Goal: Information Seeking & Learning: Learn about a topic

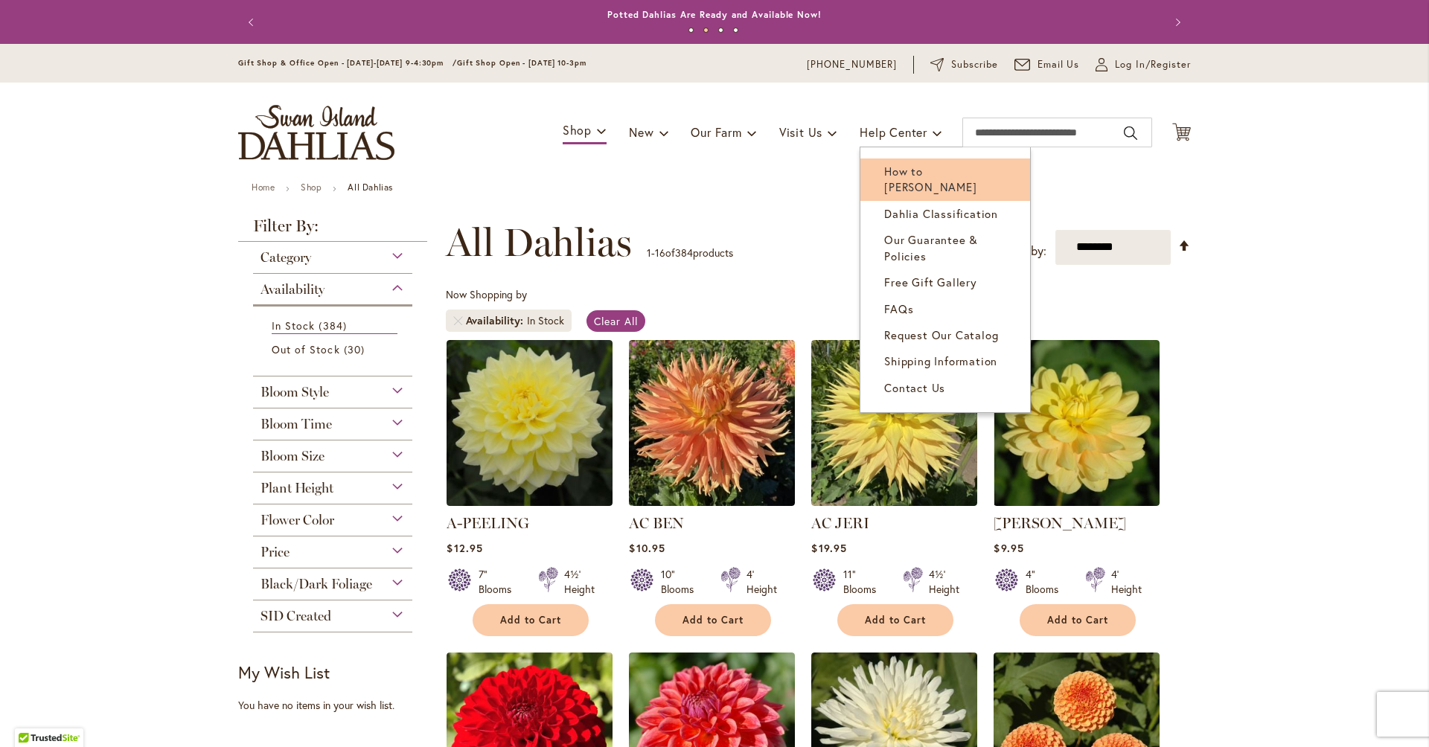
click at [694, 169] on span "How to [PERSON_NAME]" at bounding box center [930, 179] width 92 height 31
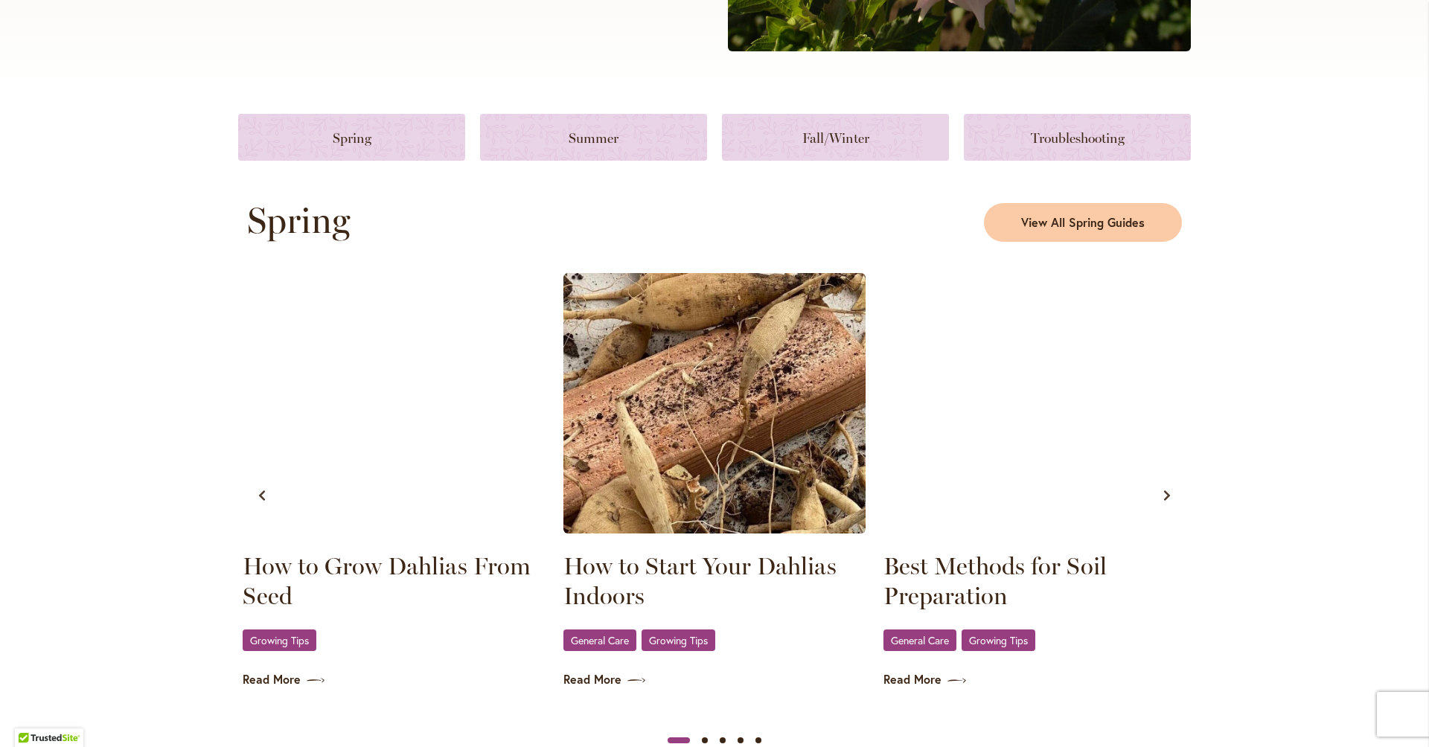
scroll to position [536, 0]
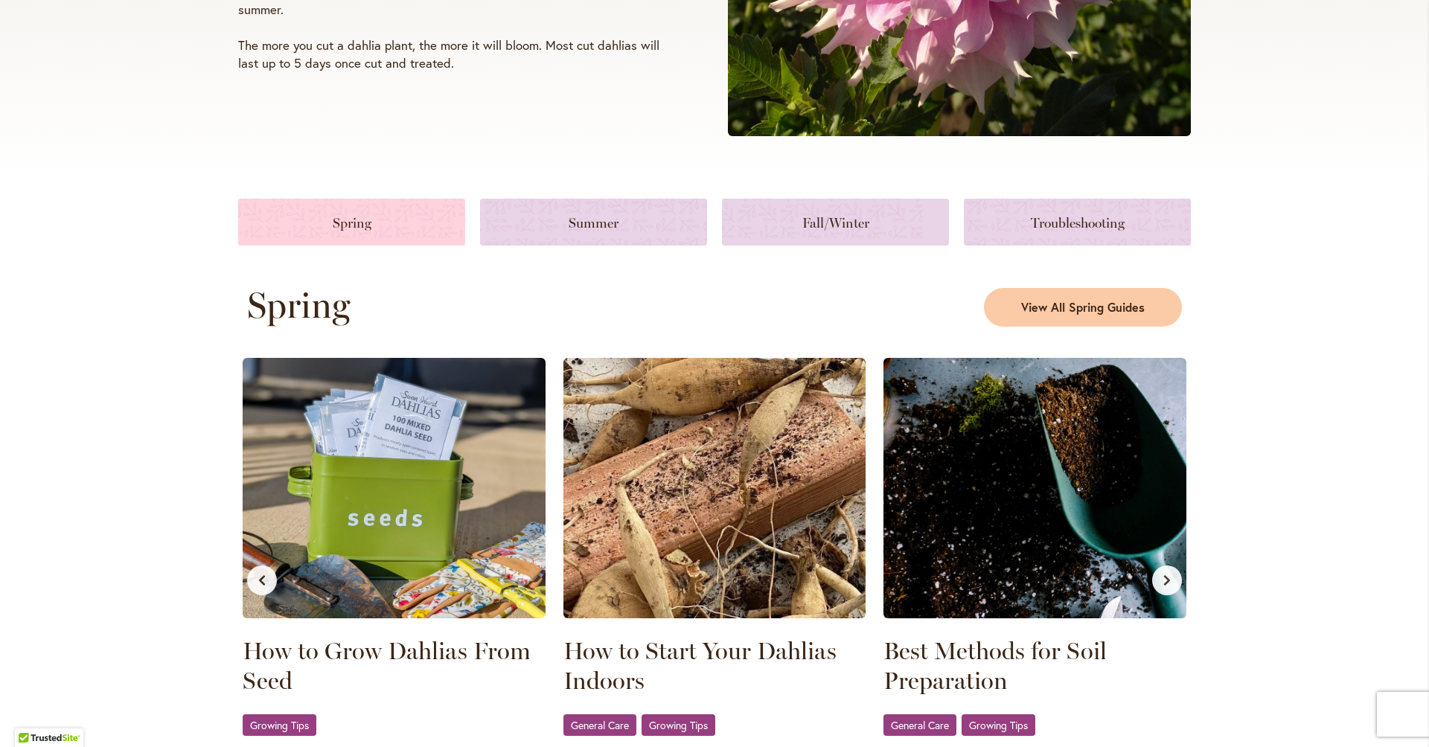
click at [365, 227] on link at bounding box center [351, 222] width 227 height 47
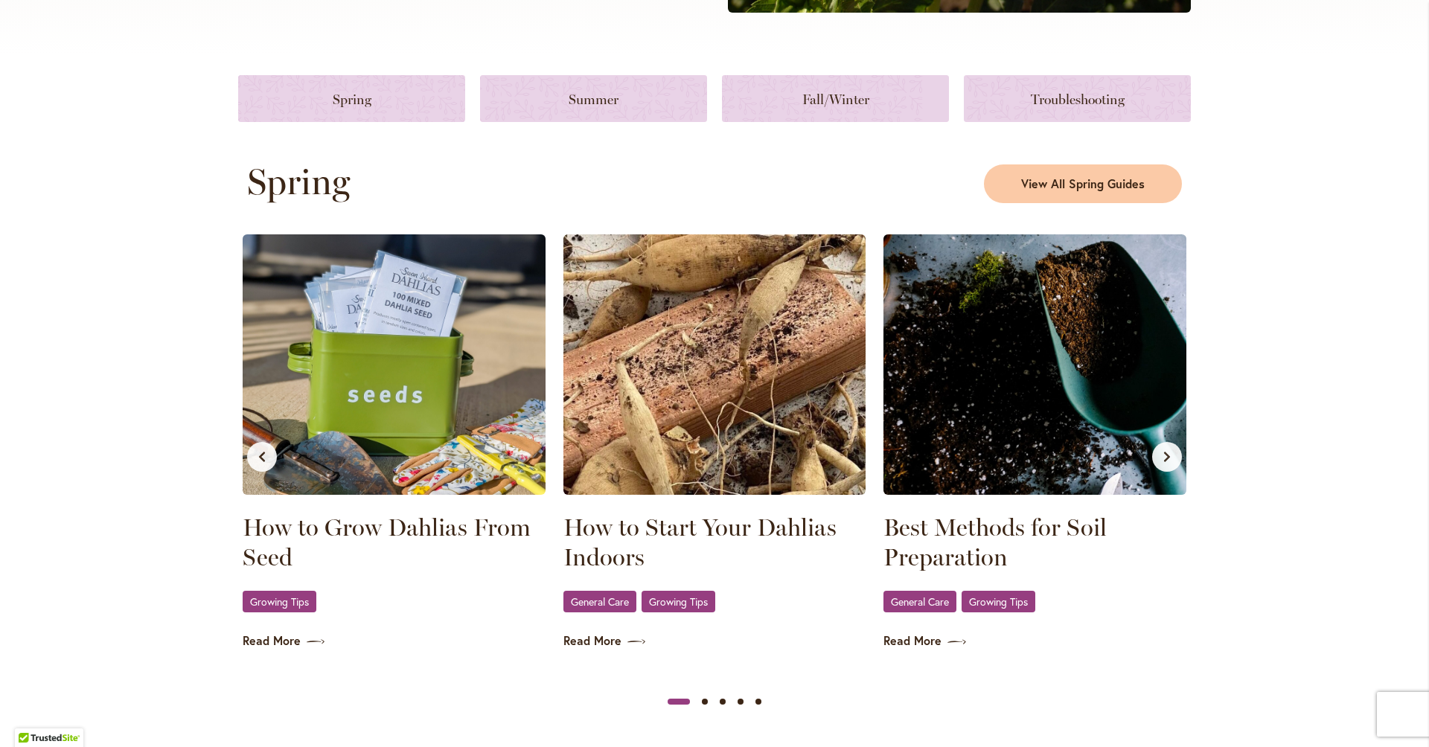
scroll to position [679, 0]
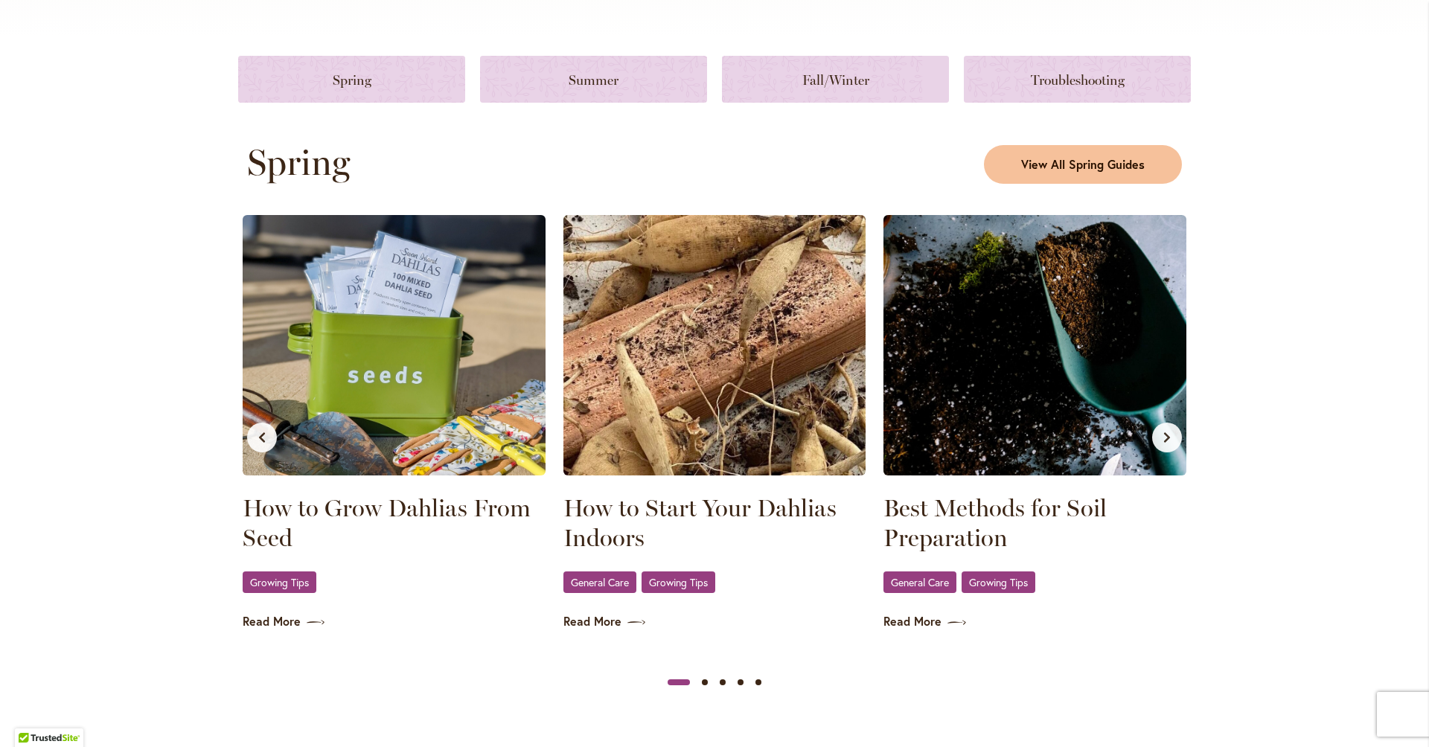
click at [1029, 169] on span "View All Spring Guides" at bounding box center [1083, 164] width 124 height 17
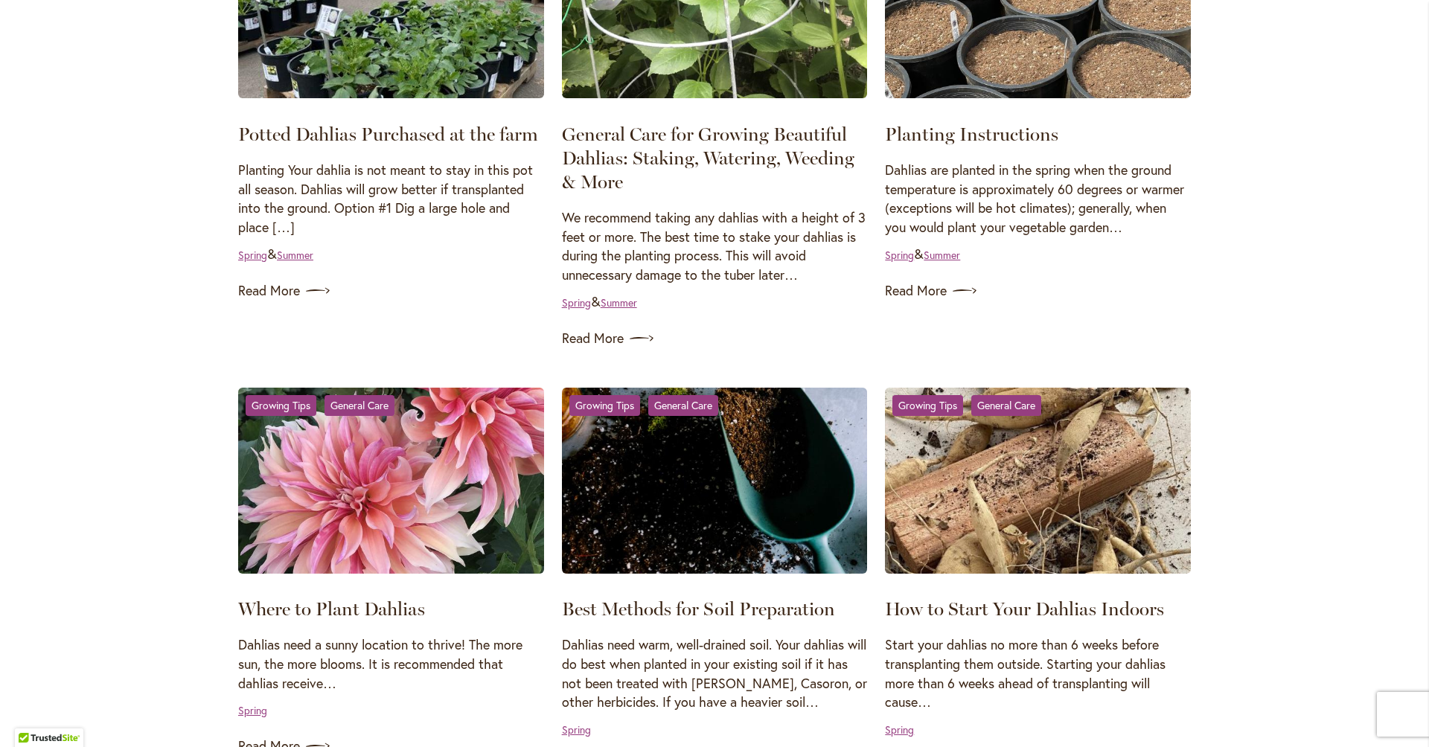
scroll to position [912, 0]
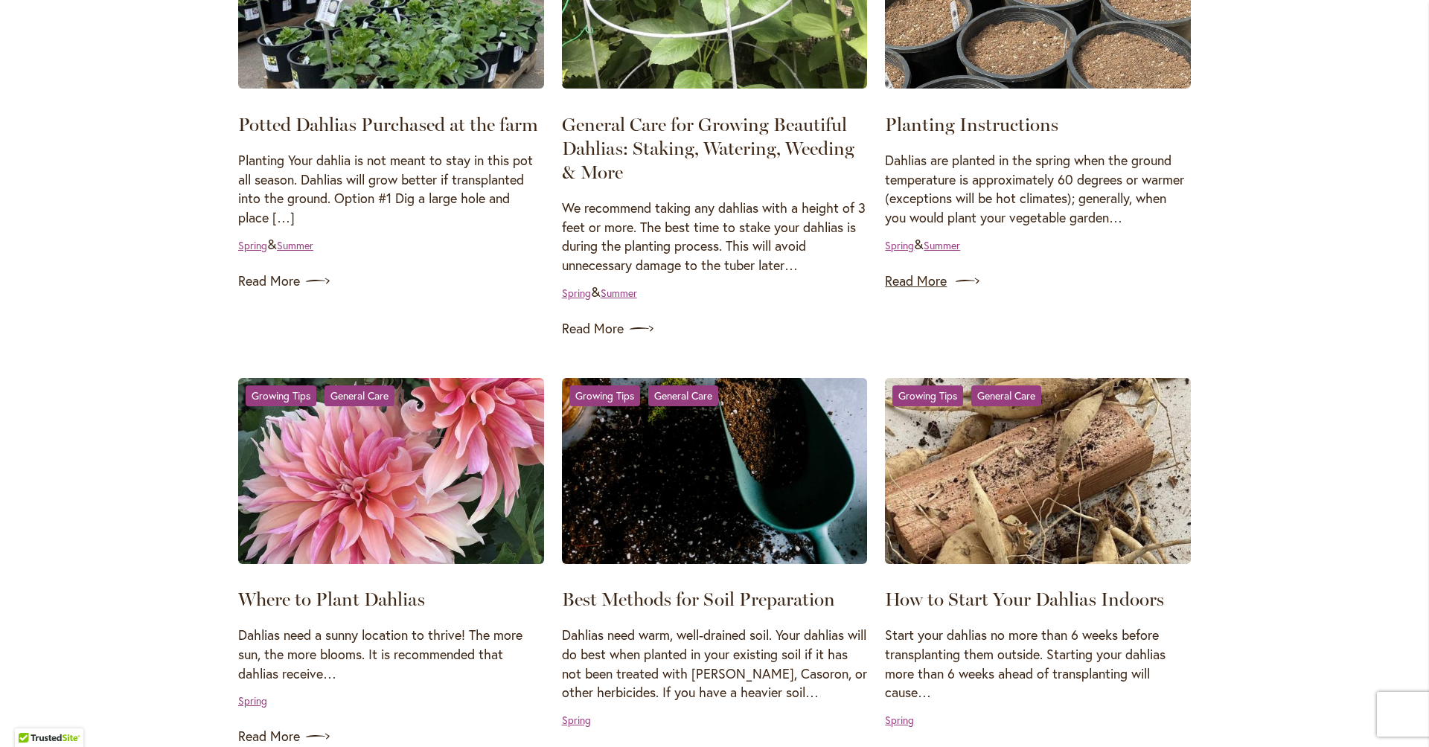
click at [918, 269] on link "Read More" at bounding box center [1038, 281] width 306 height 24
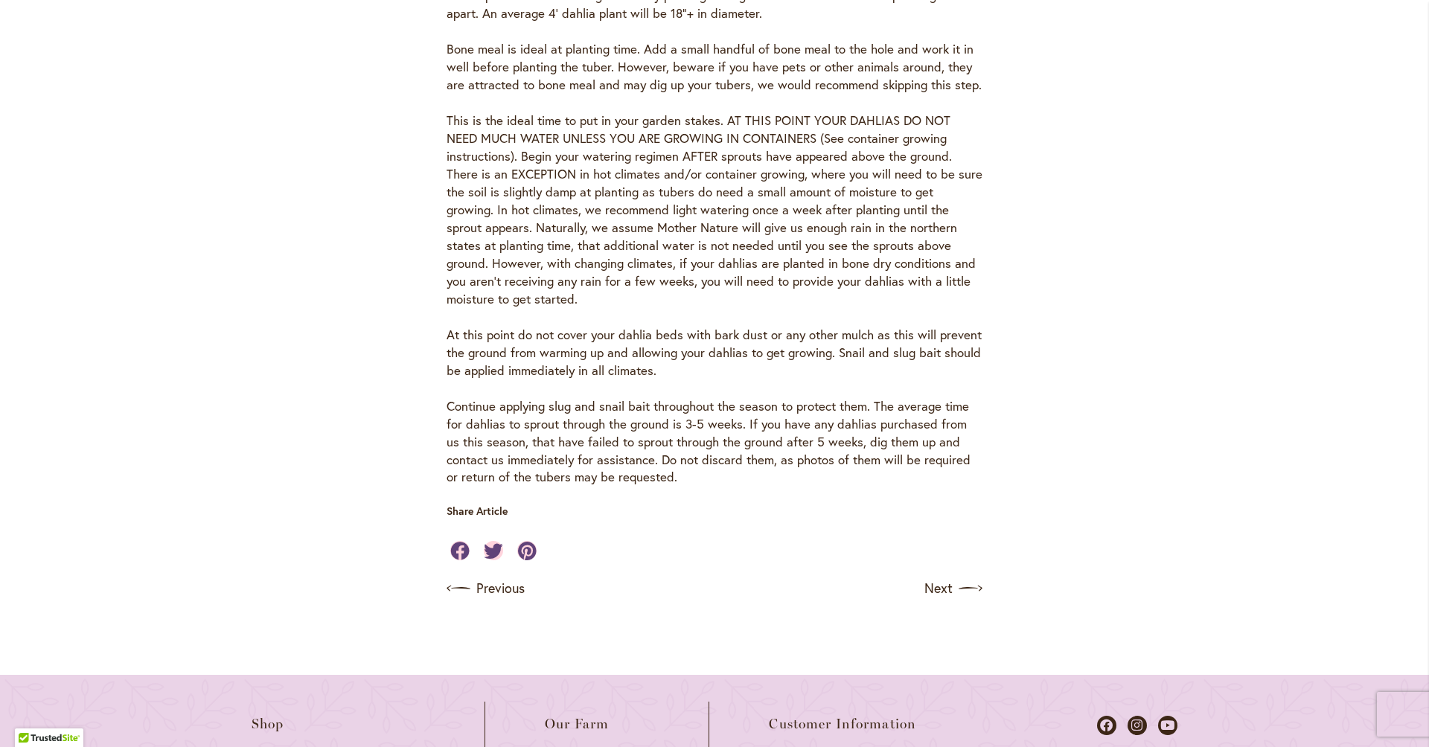
scroll to position [1011, 0]
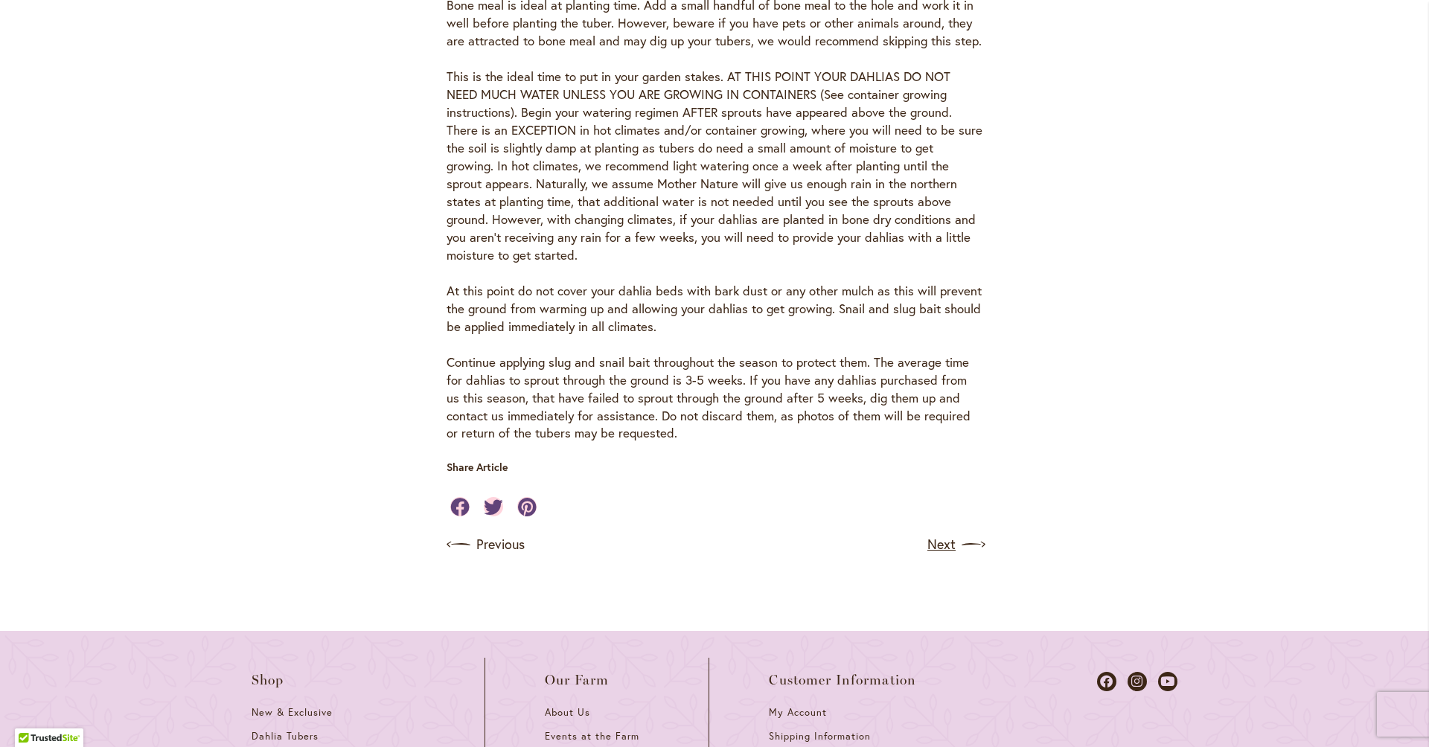
click at [947, 533] on link "Next" at bounding box center [954, 545] width 55 height 24
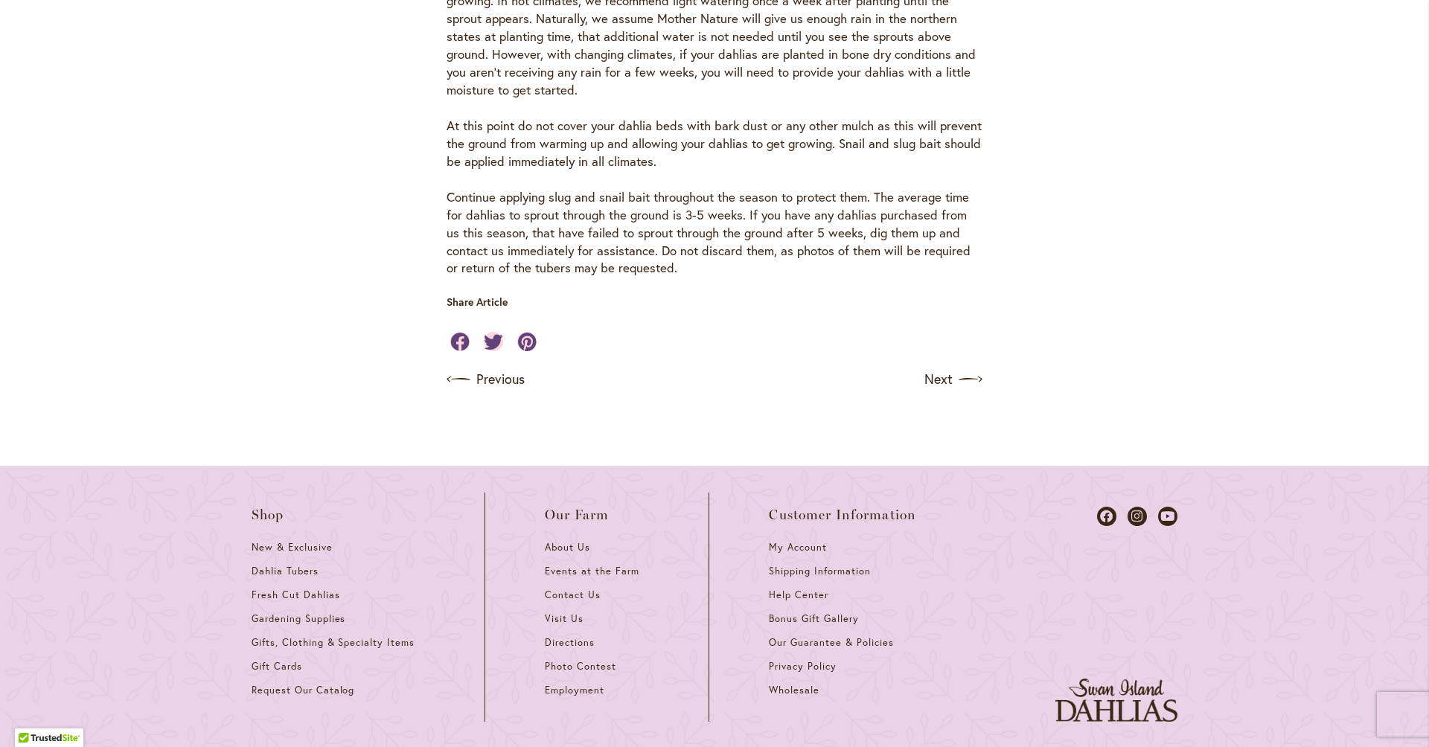
scroll to position [1253, 0]
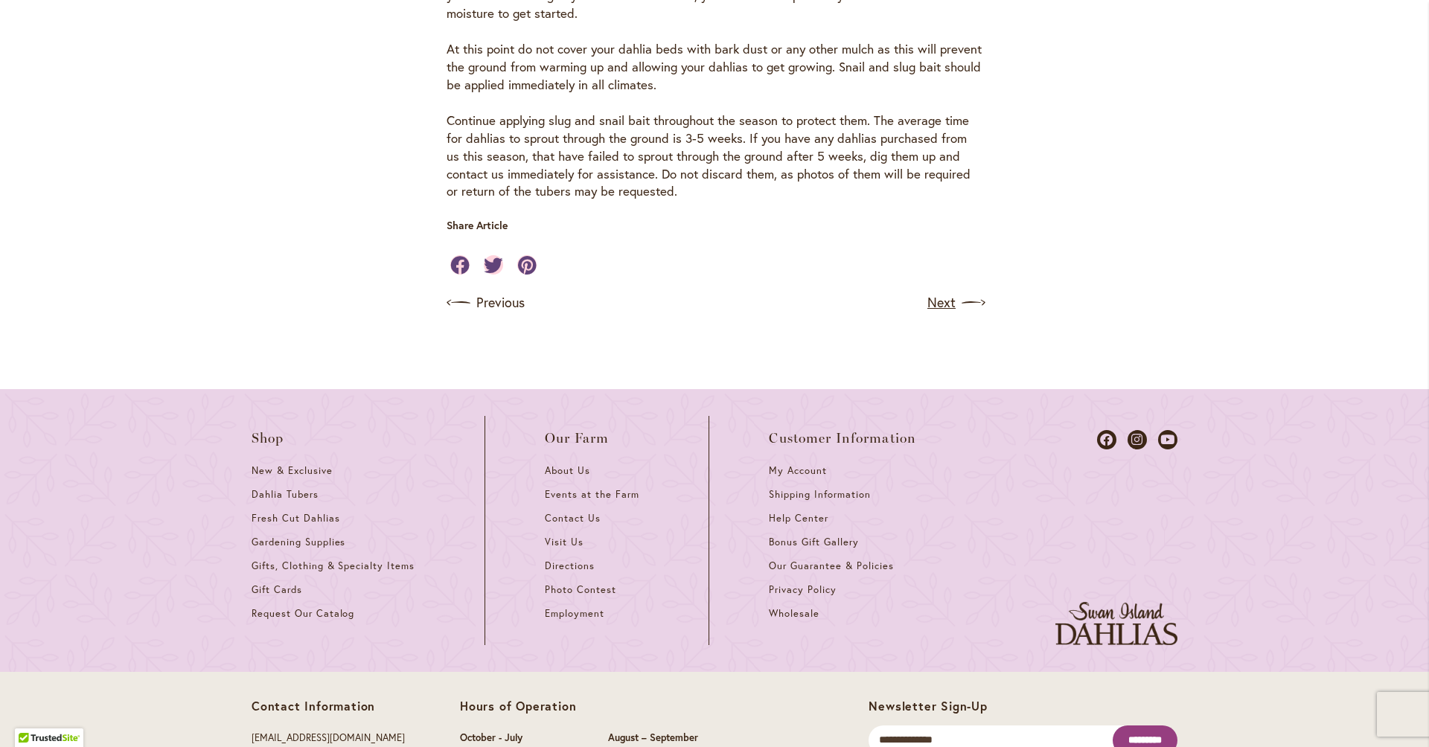
click at [933, 291] on link "Next" at bounding box center [954, 303] width 55 height 24
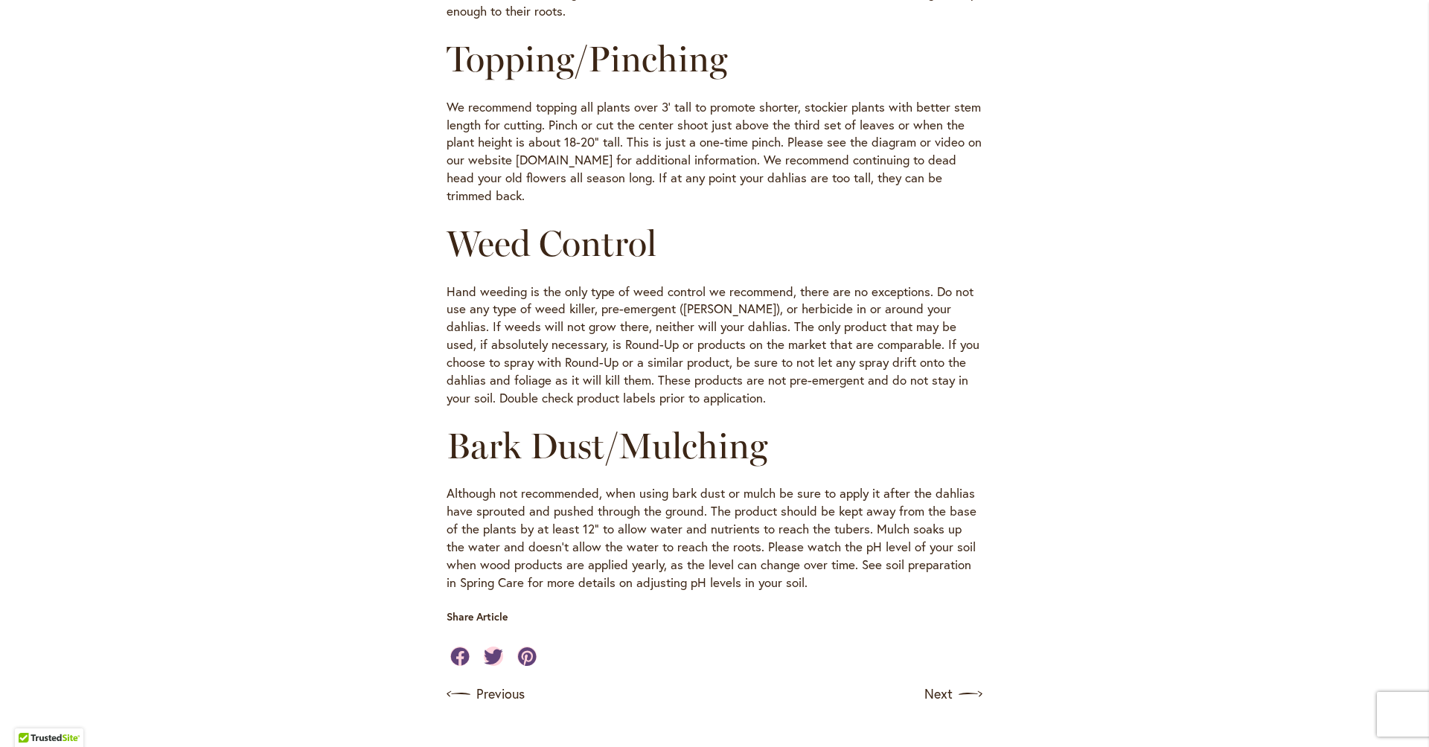
scroll to position [1556, 0]
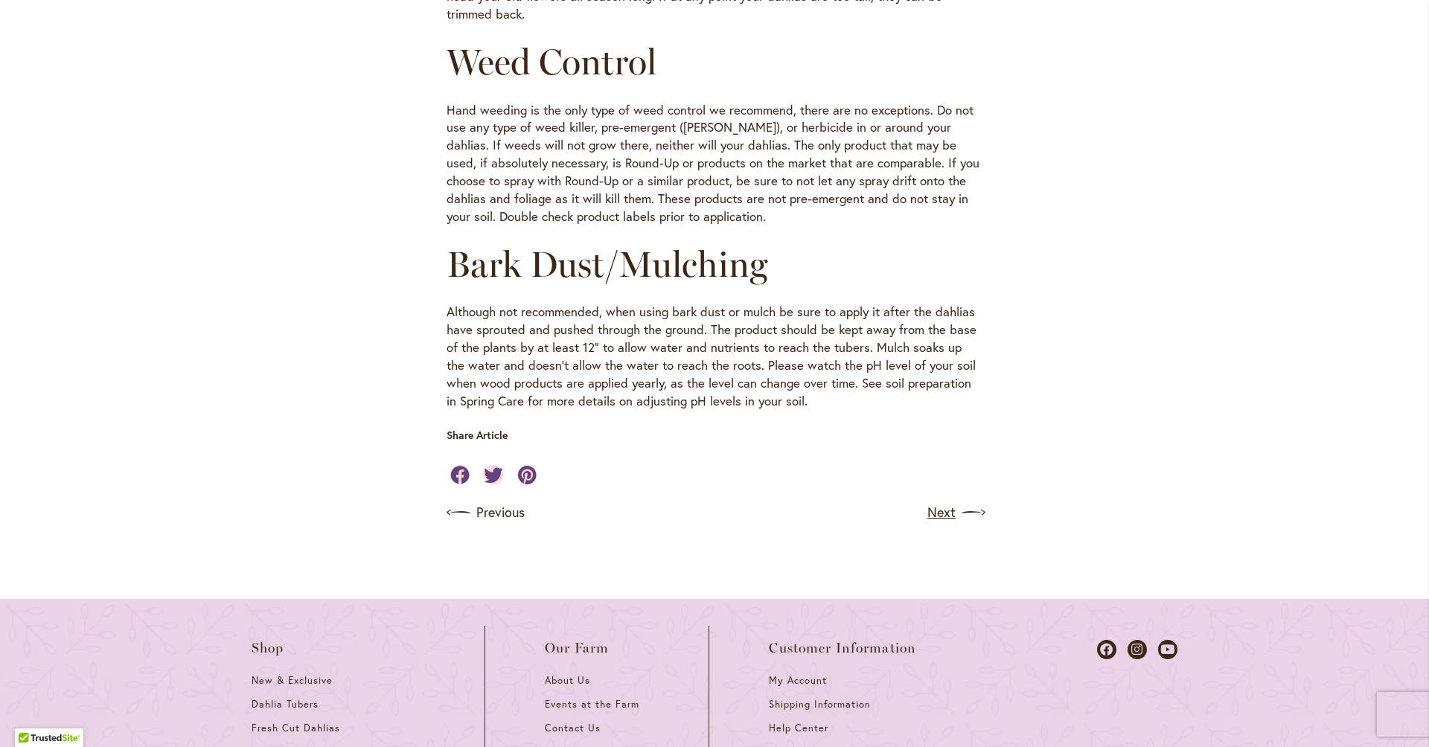
click at [937, 501] on link "Next" at bounding box center [954, 513] width 55 height 24
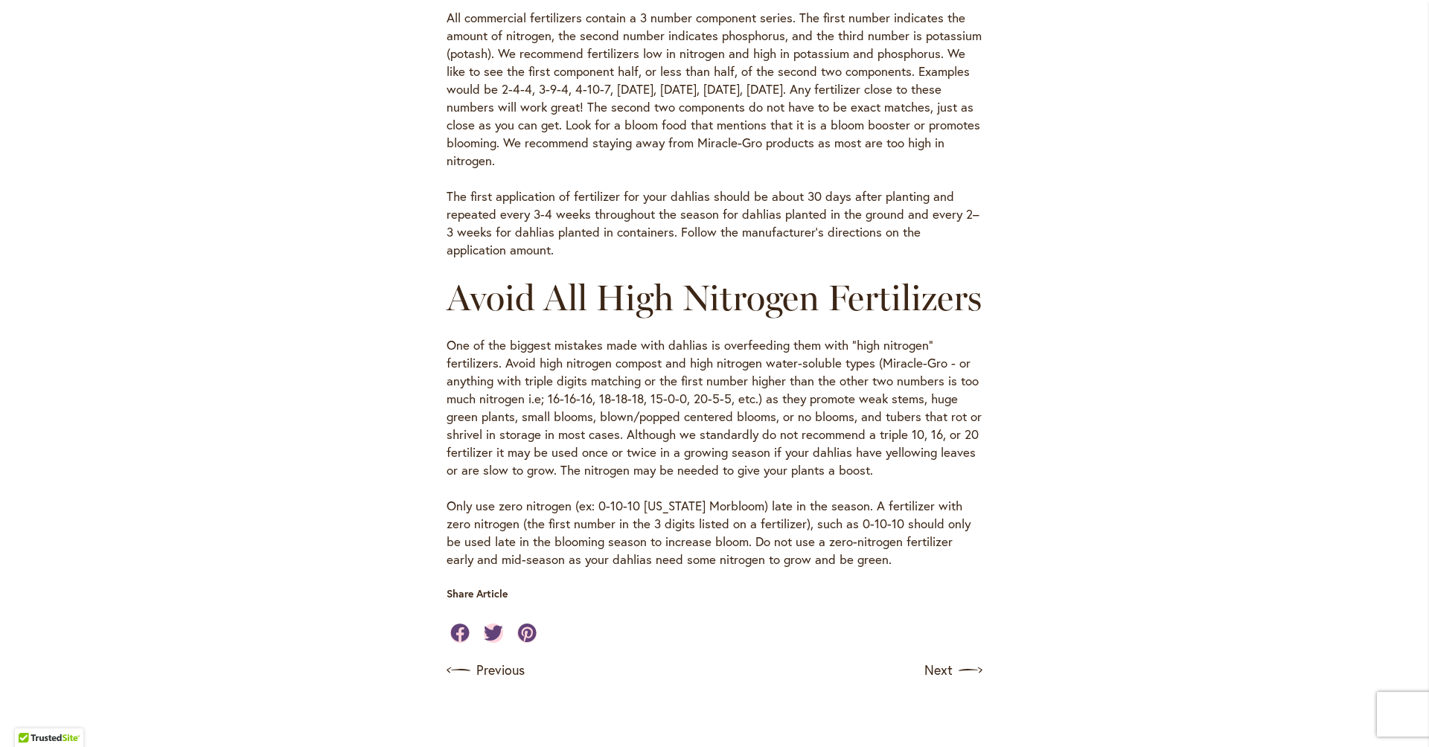
scroll to position [1274, 0]
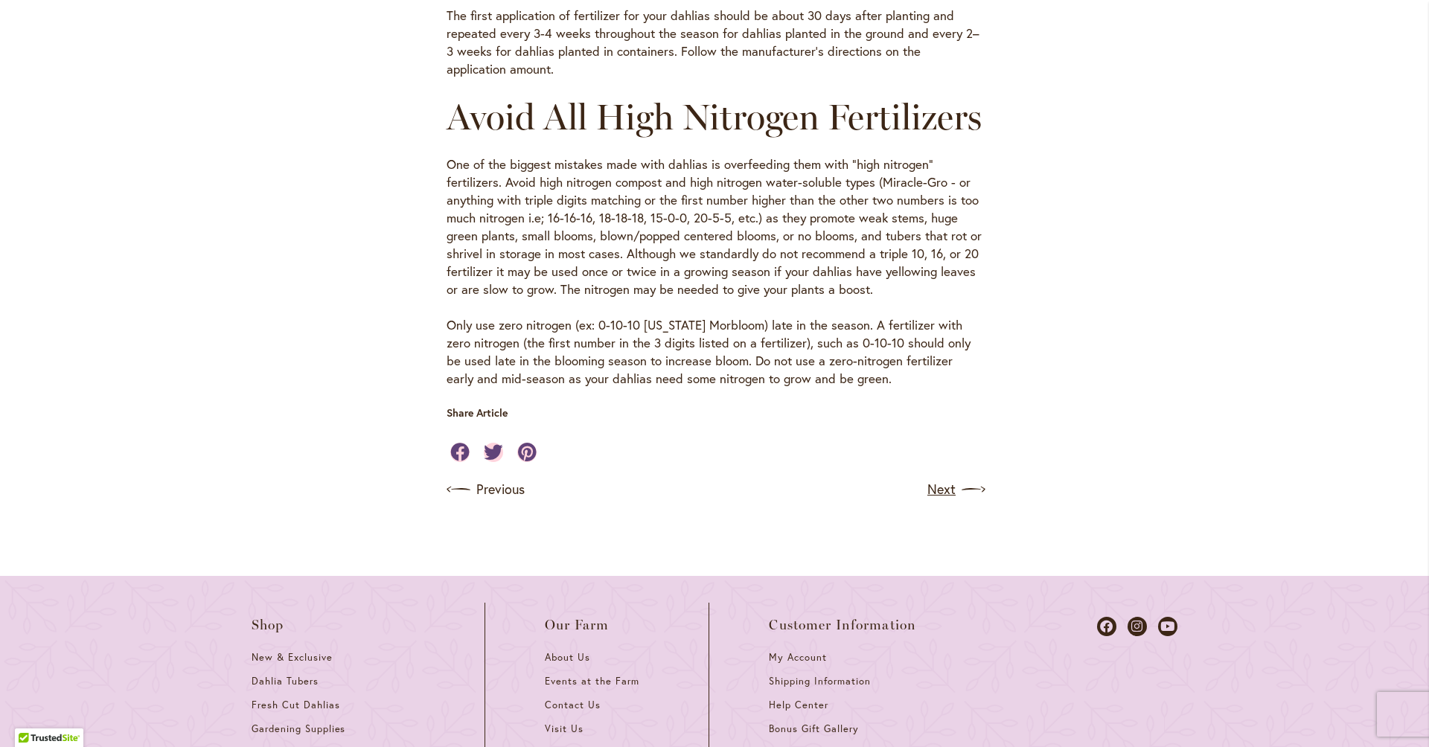
click at [927, 496] on link "Next" at bounding box center [954, 490] width 55 height 24
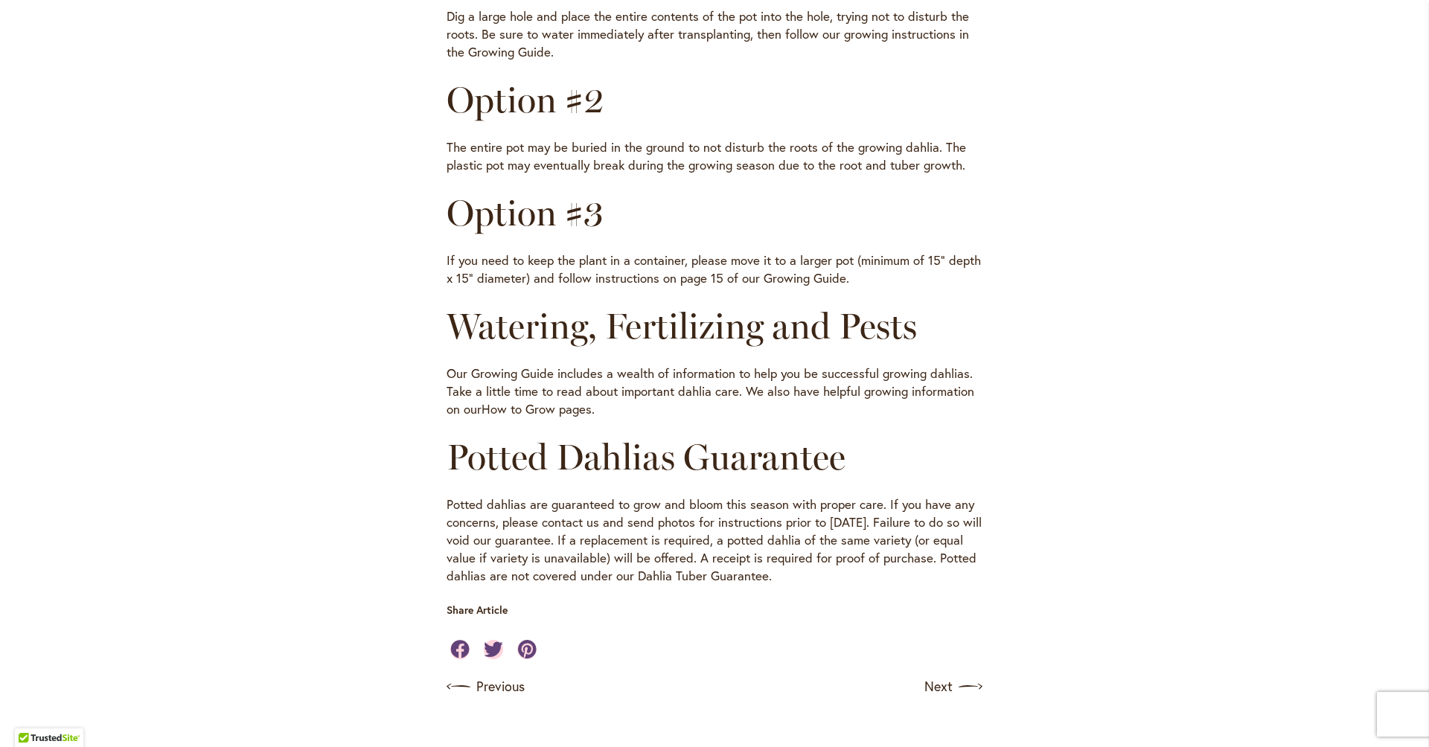
scroll to position [773, 0]
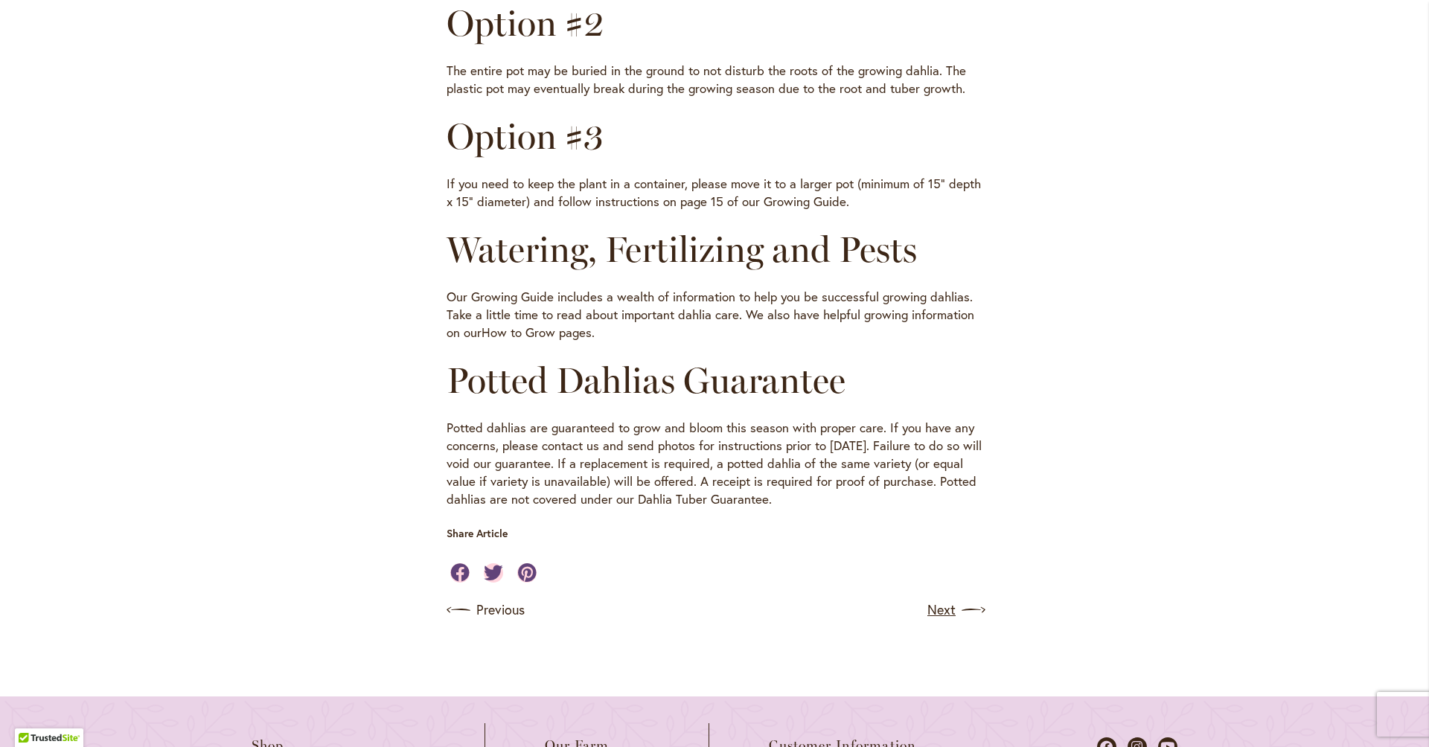
click at [942, 598] on link "Next" at bounding box center [954, 610] width 55 height 24
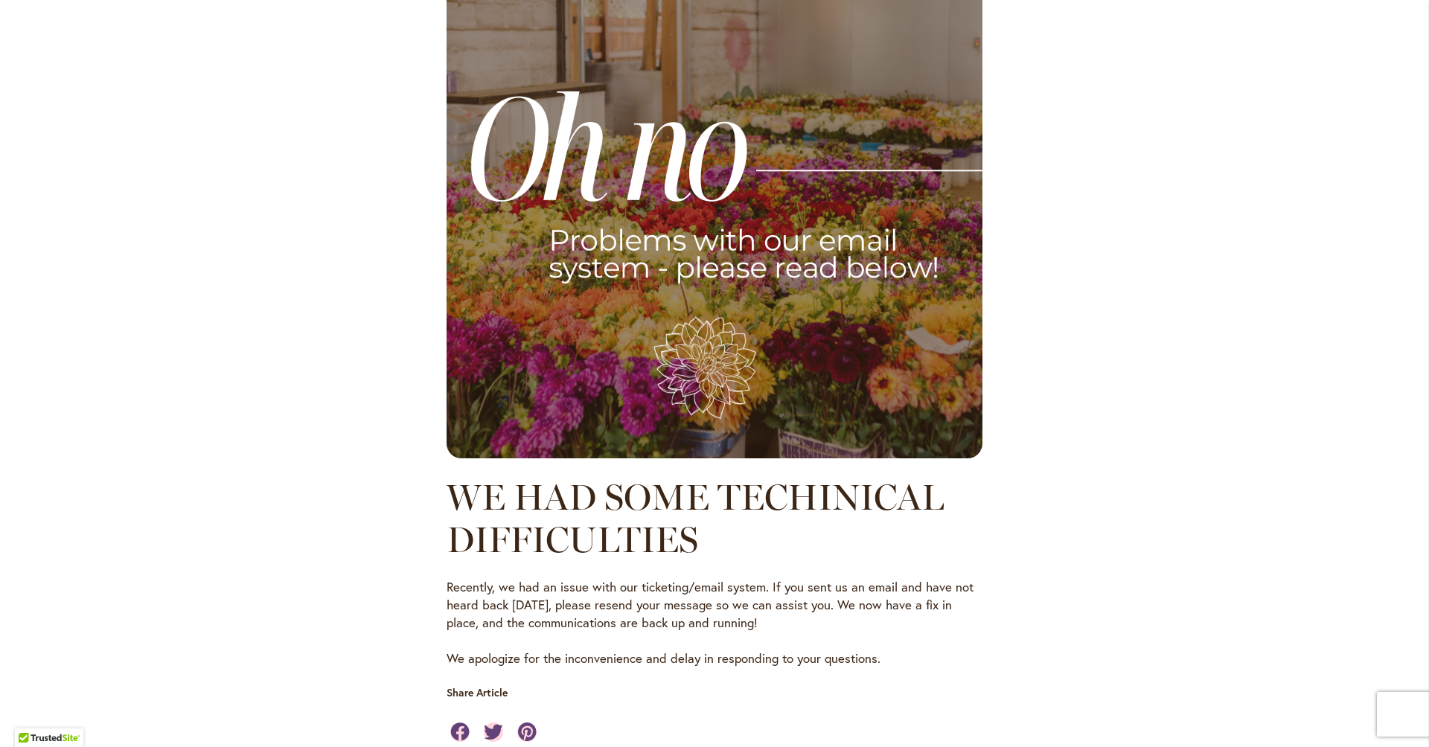
scroll to position [734, 0]
